Goal: Task Accomplishment & Management: Use online tool/utility

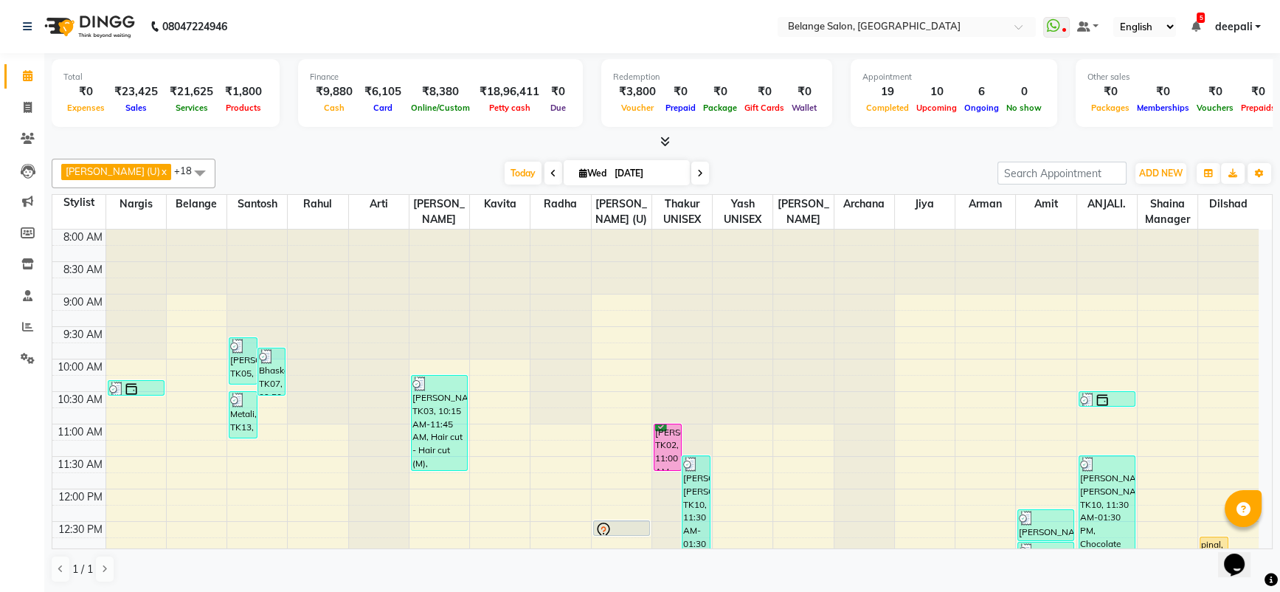
scroll to position [582, 0]
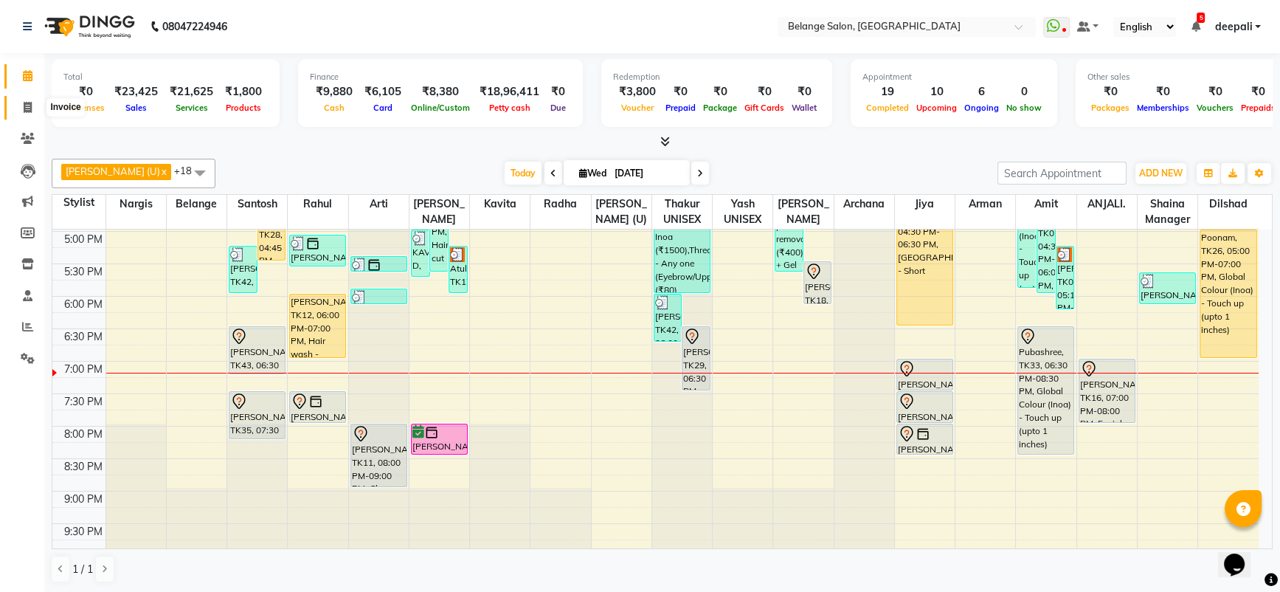
click at [27, 103] on icon at bounding box center [28, 107] width 8 height 11
select select "5076"
select select "service"
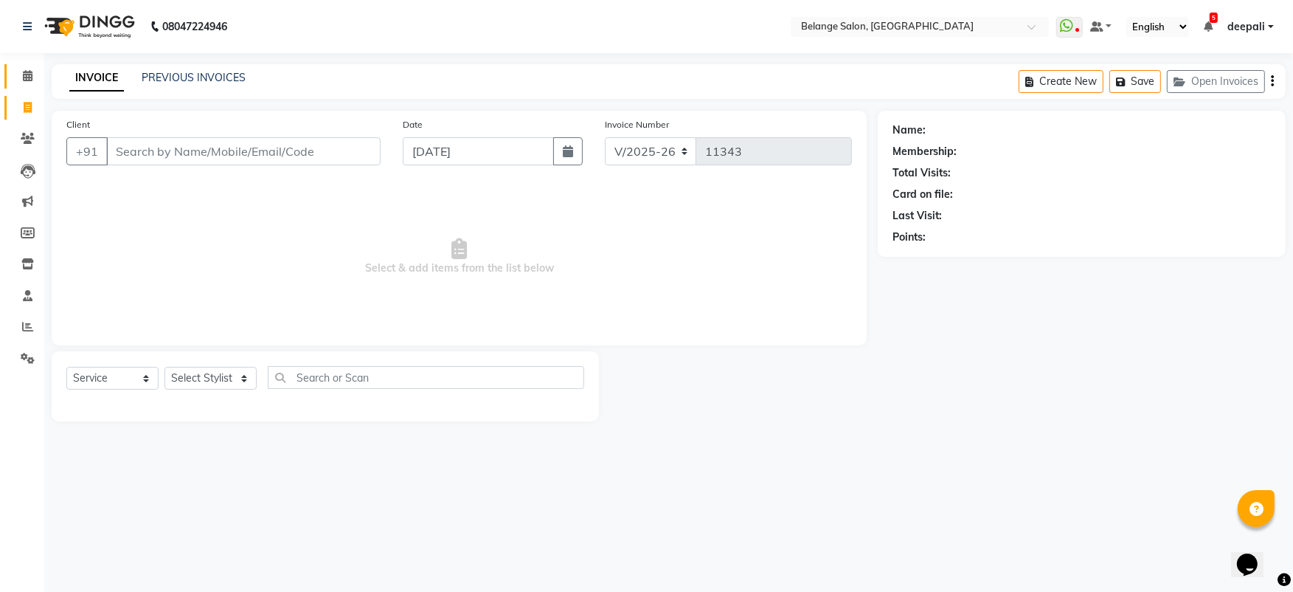
click at [32, 77] on span at bounding box center [28, 76] width 26 height 17
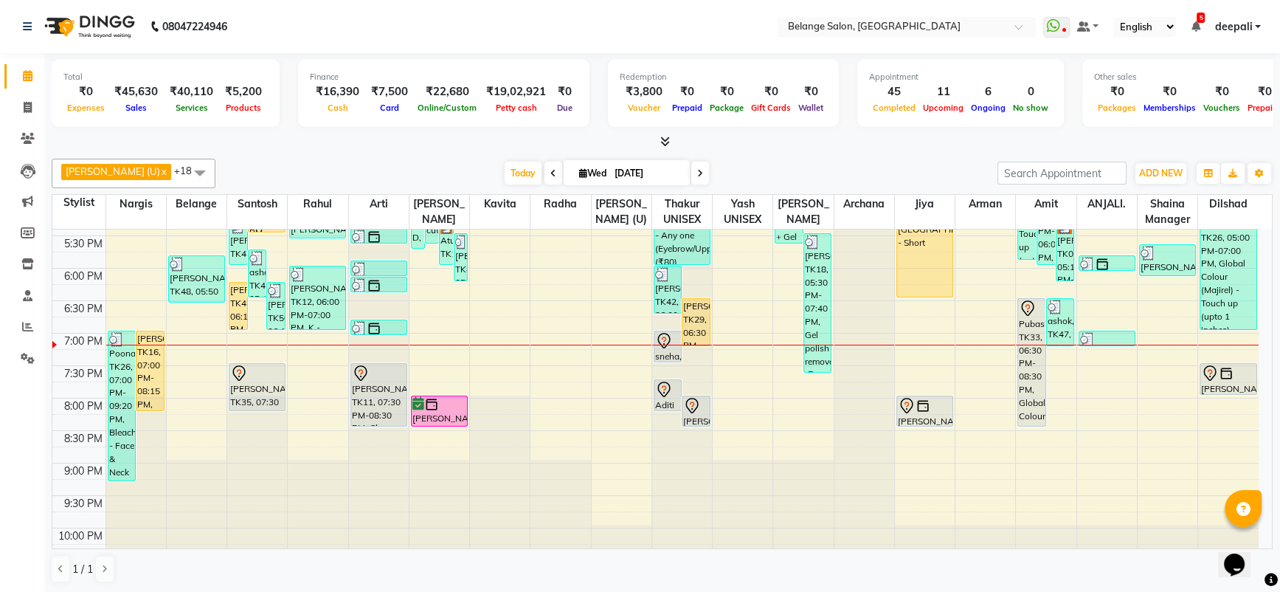
scroll to position [611, 0]
click at [21, 106] on span at bounding box center [28, 108] width 26 height 17
select select "service"
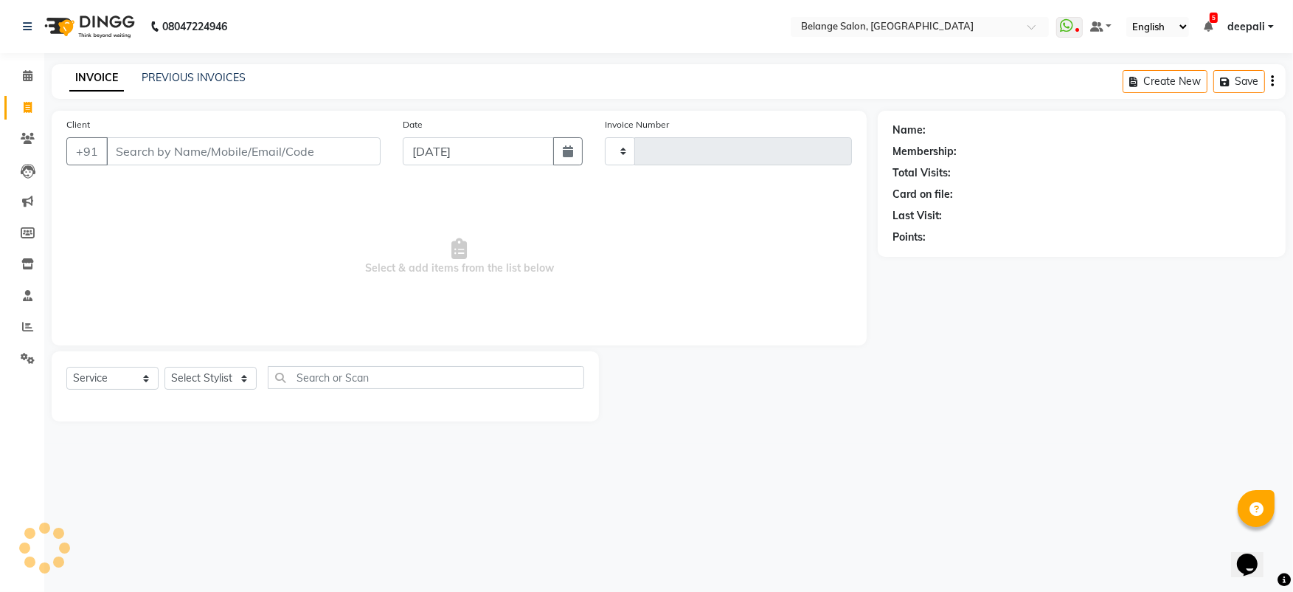
type input "11343"
select select "5076"
click at [160, 154] on input "Client" at bounding box center [243, 151] width 274 height 28
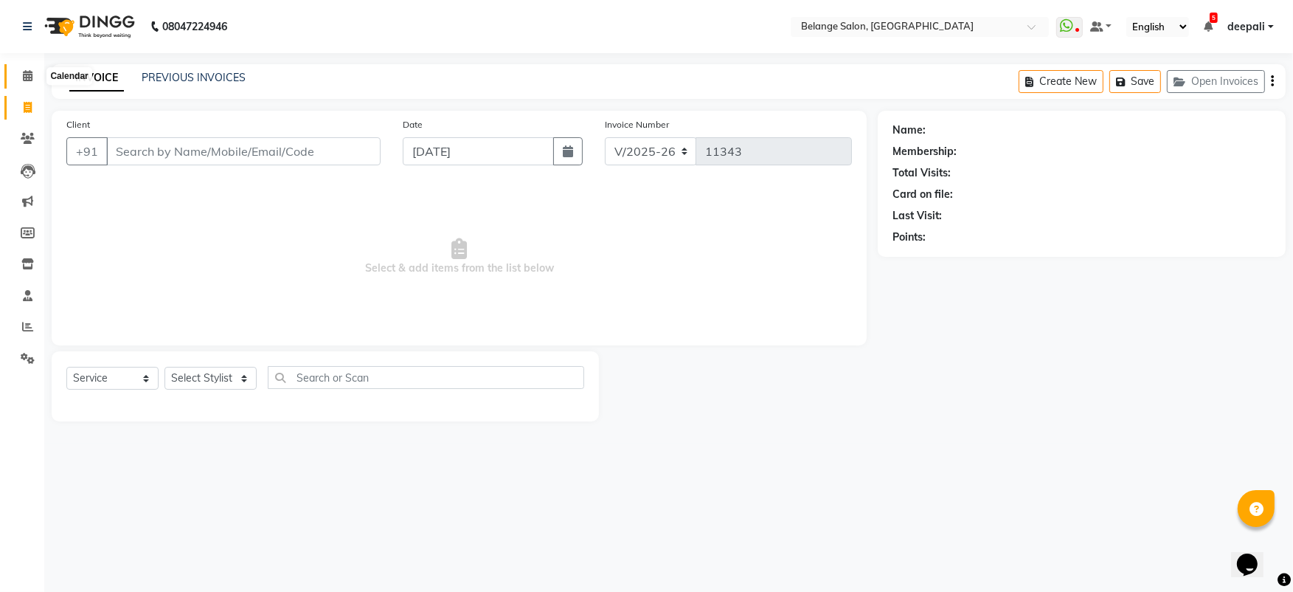
click at [27, 70] on icon at bounding box center [28, 75] width 10 height 11
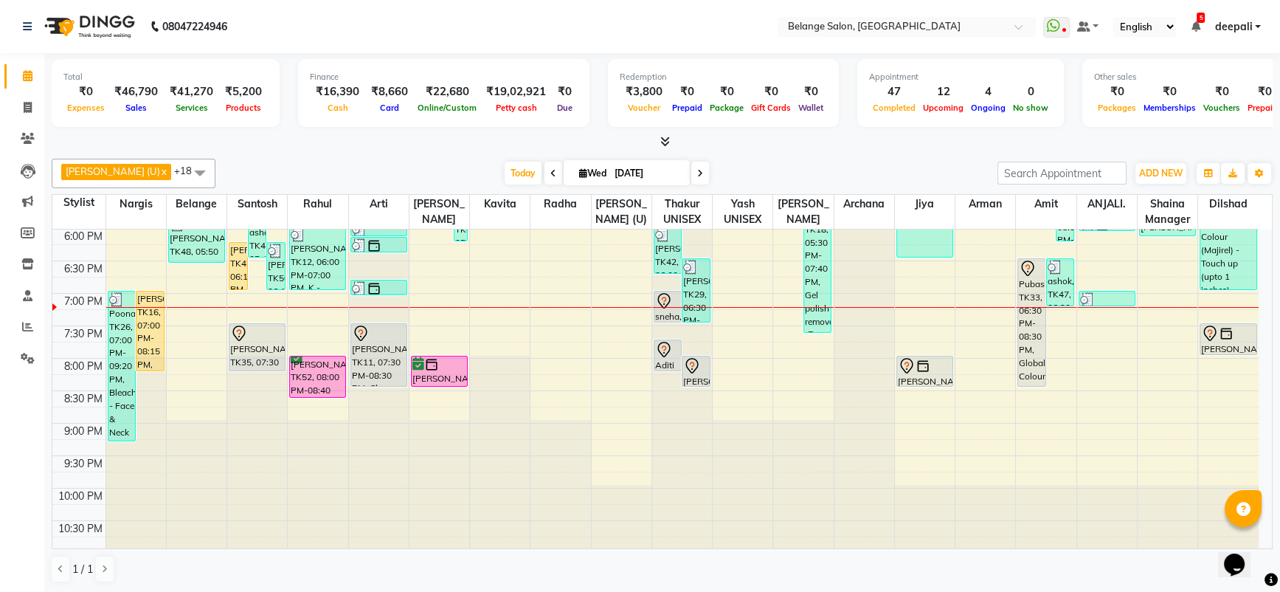
scroll to position [649, 0]
